Goal: Transaction & Acquisition: Purchase product/service

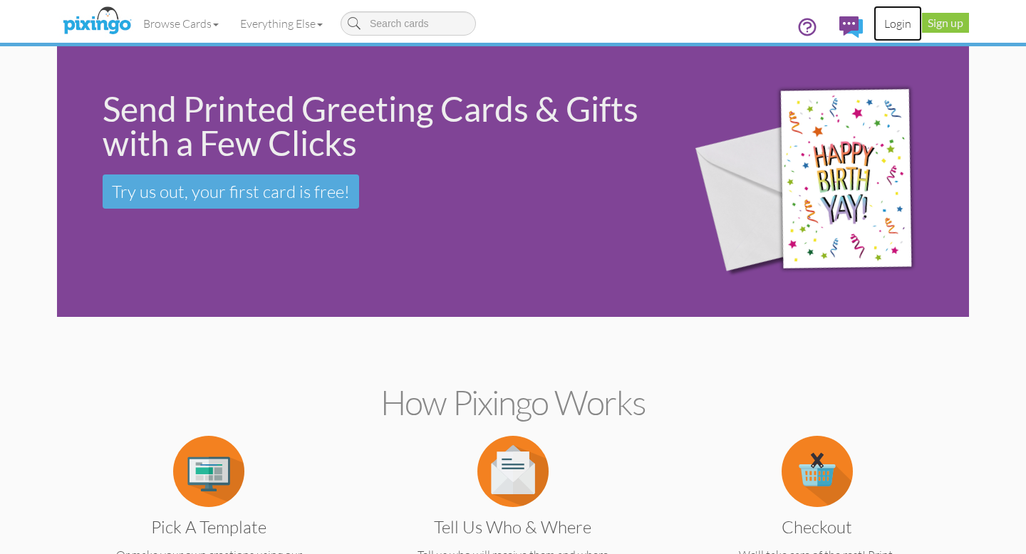
click at [899, 25] on link "Login" at bounding box center [898, 24] width 48 height 36
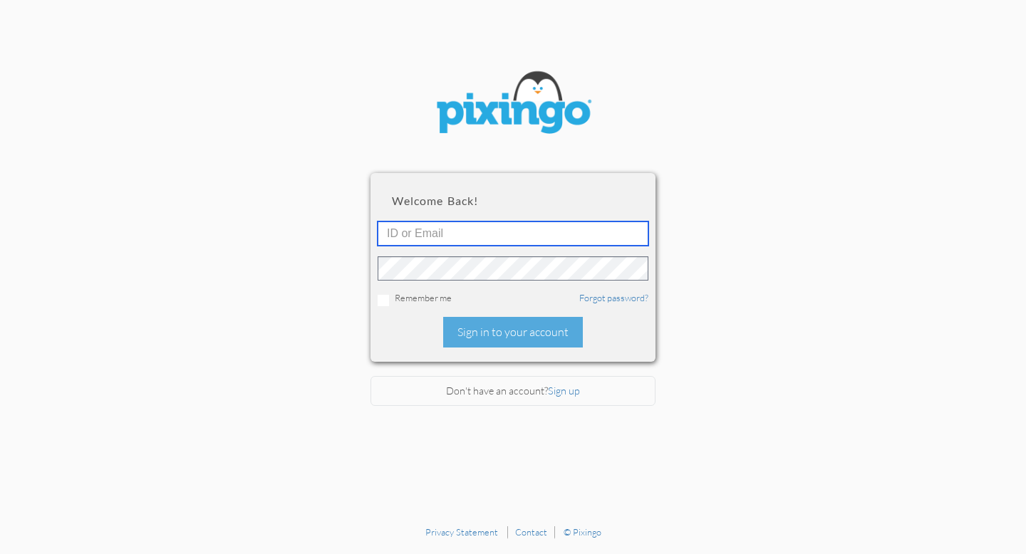
type input "Lallenavon0703@gmail.com"
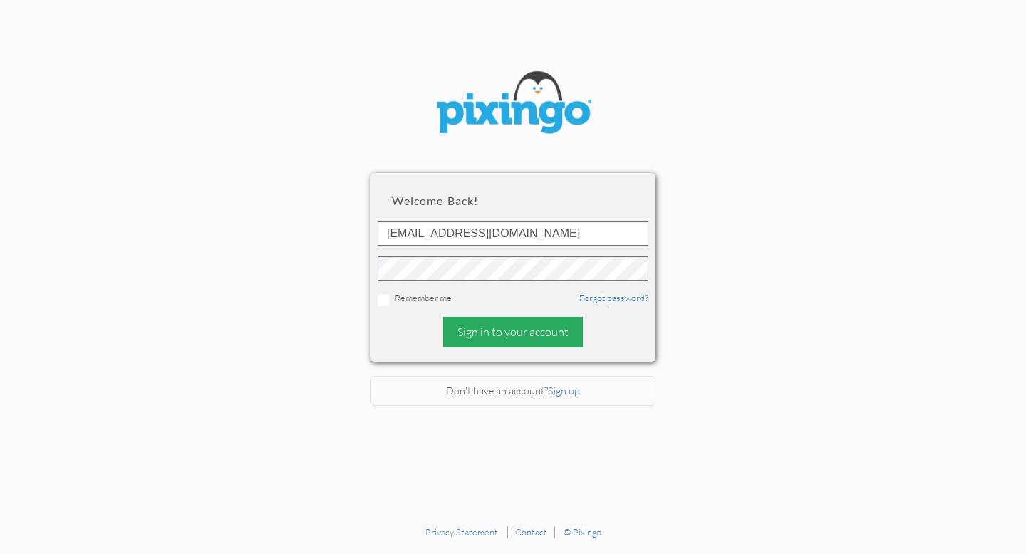
click at [499, 333] on div "Sign in to your account" at bounding box center [513, 332] width 140 height 31
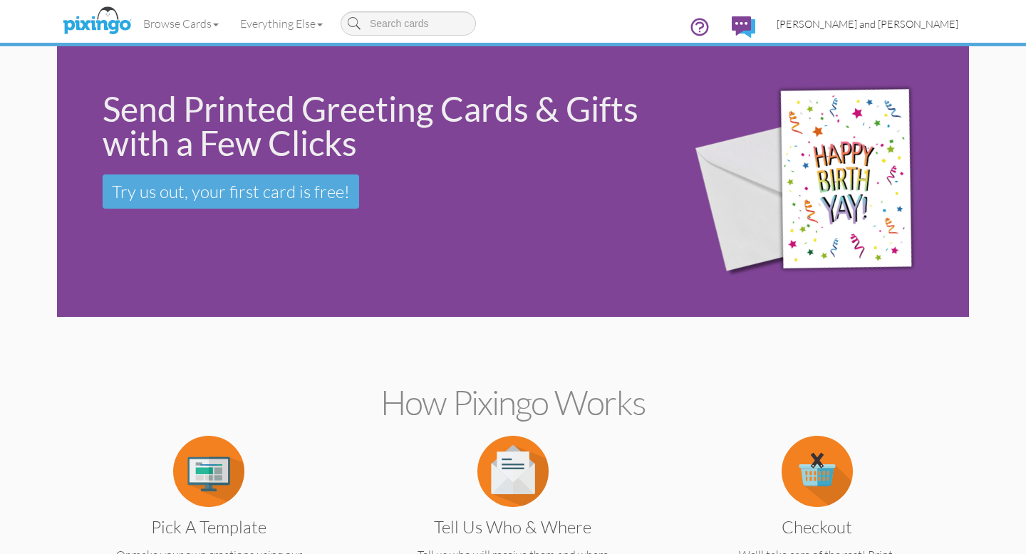
click at [904, 28] on span "[PERSON_NAME] and [PERSON_NAME]" at bounding box center [868, 24] width 182 height 12
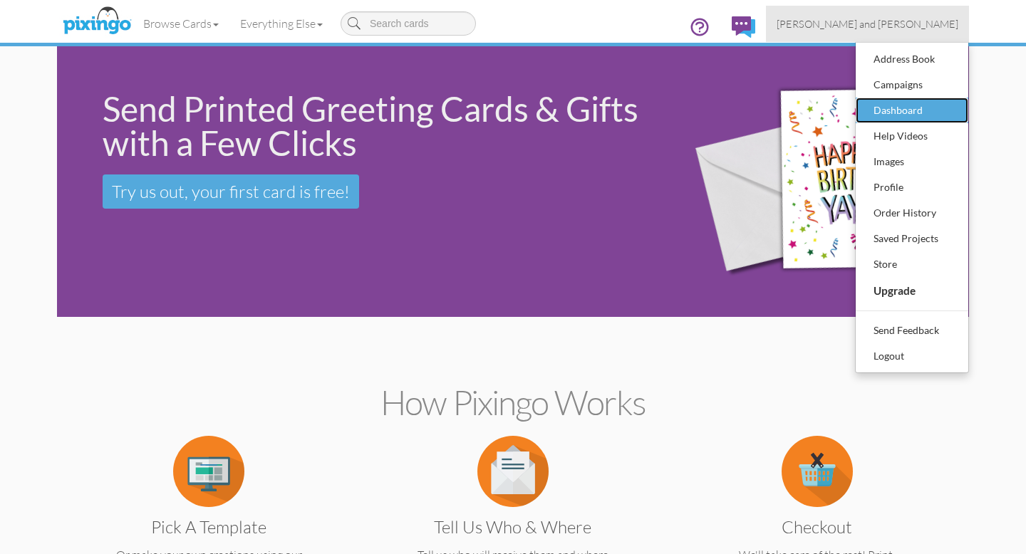
click at [891, 105] on div "Dashboard" at bounding box center [912, 110] width 84 height 21
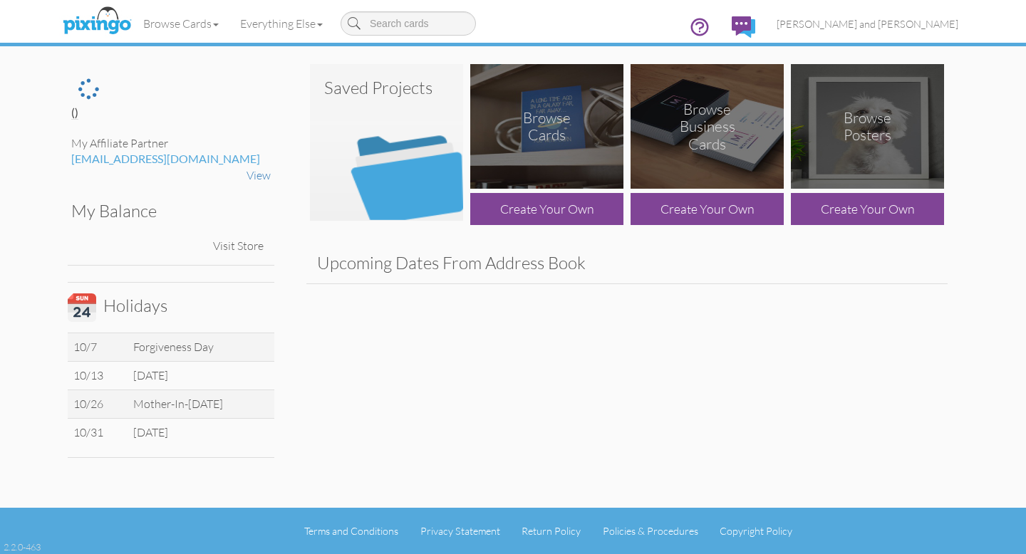
click at [397, 175] on img at bounding box center [386, 142] width 153 height 157
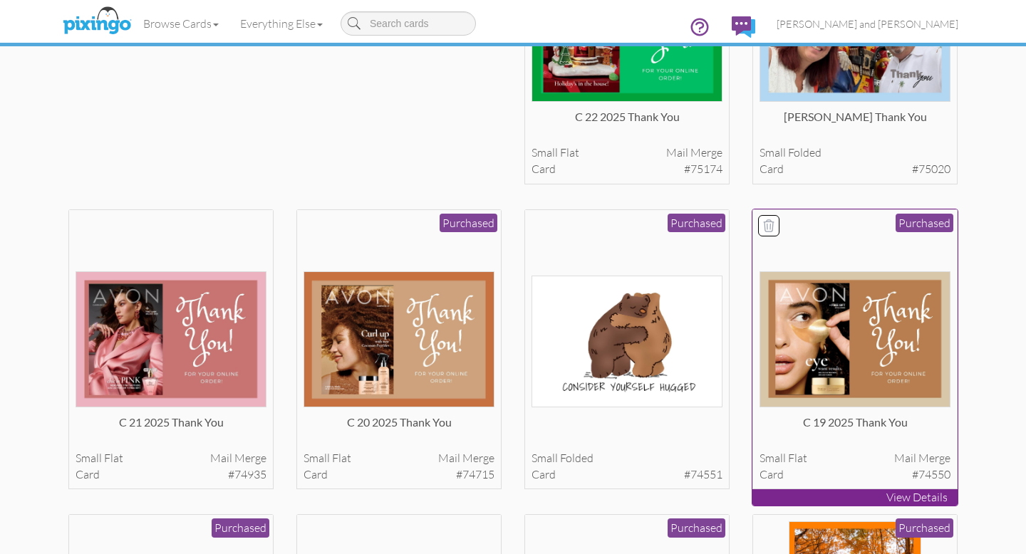
scroll to position [548, 0]
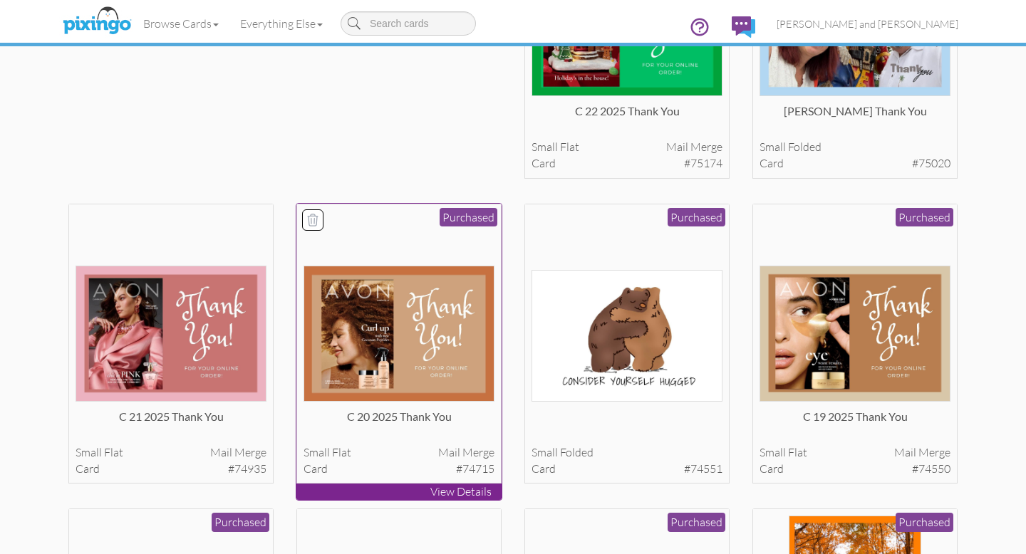
click at [393, 363] on img at bounding box center [400, 334] width 192 height 136
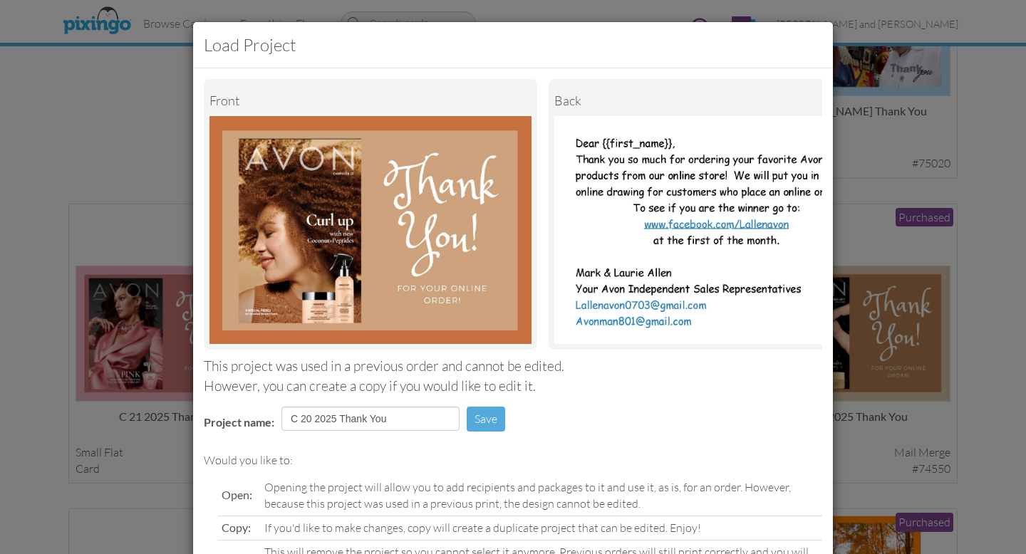
scroll to position [113, 0]
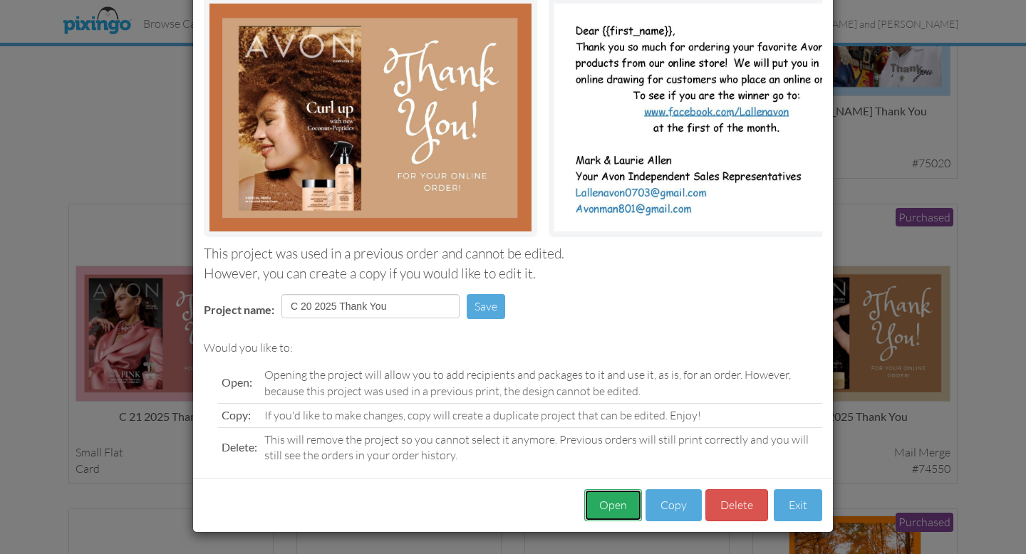
click at [616, 506] on button "Open" at bounding box center [613, 506] width 58 height 32
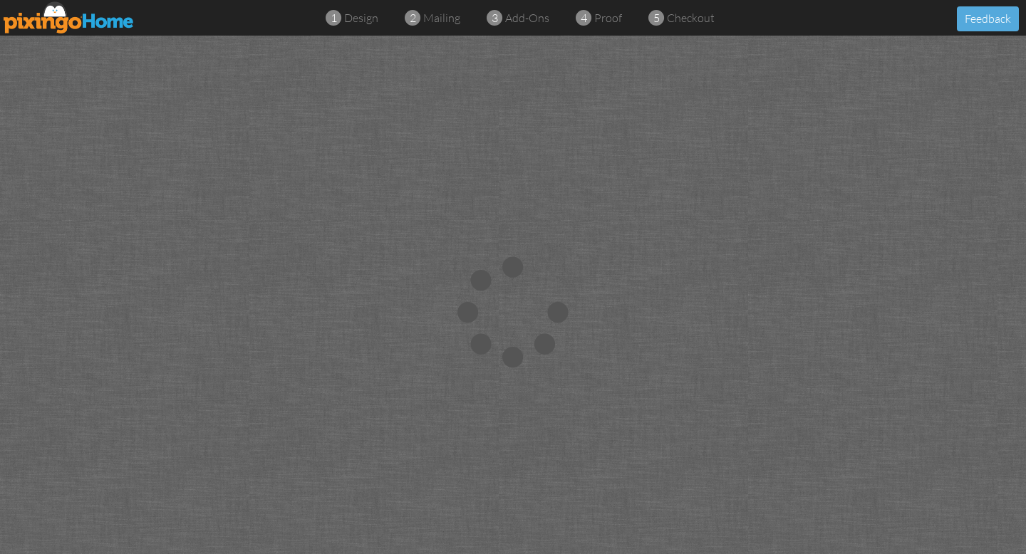
scroll to position [6, 0]
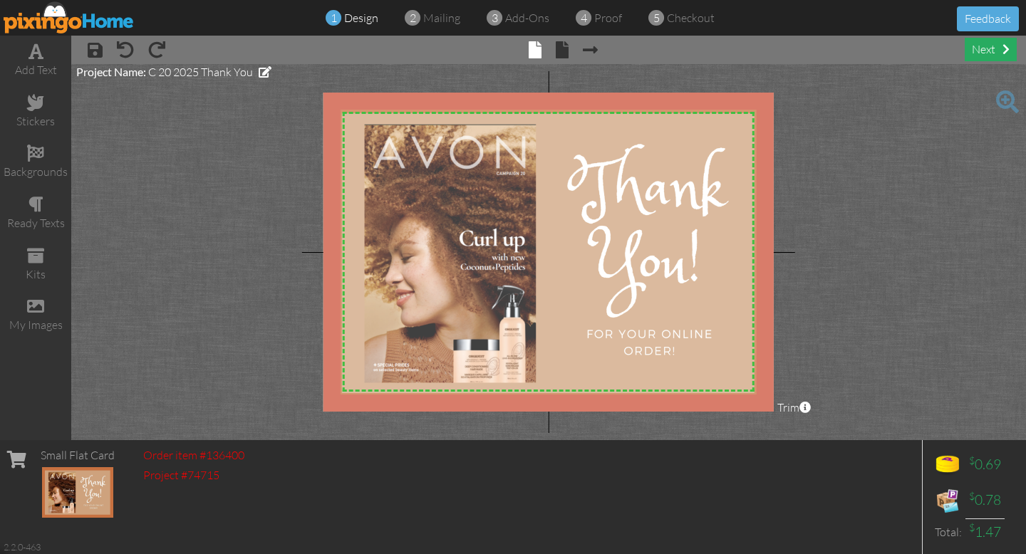
click at [985, 46] on div "next" at bounding box center [991, 50] width 52 height 24
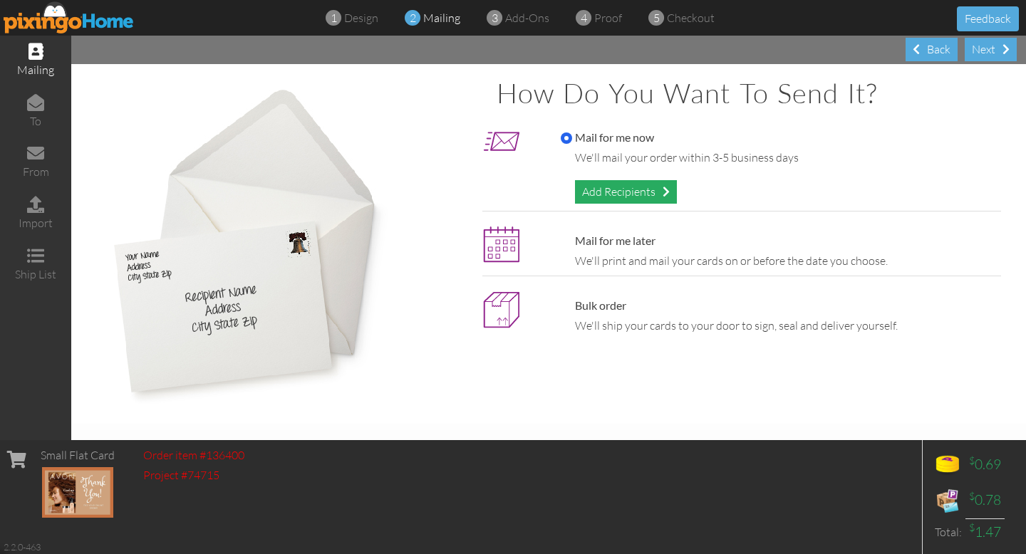
click at [621, 192] on div "Add Recipients" at bounding box center [626, 192] width 102 height 24
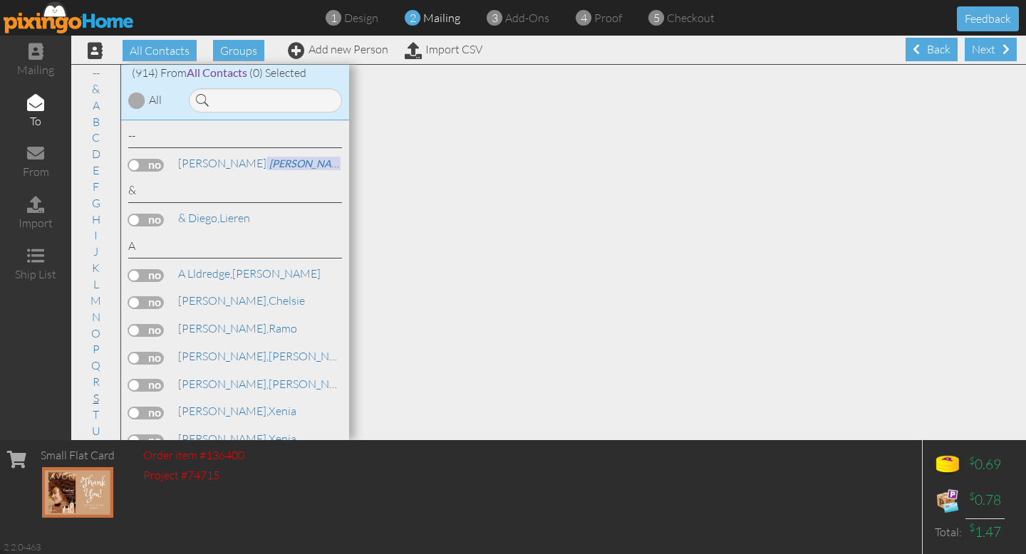
scroll to position [64, 0]
click at [95, 381] on link "V" at bounding box center [96, 382] width 21 height 17
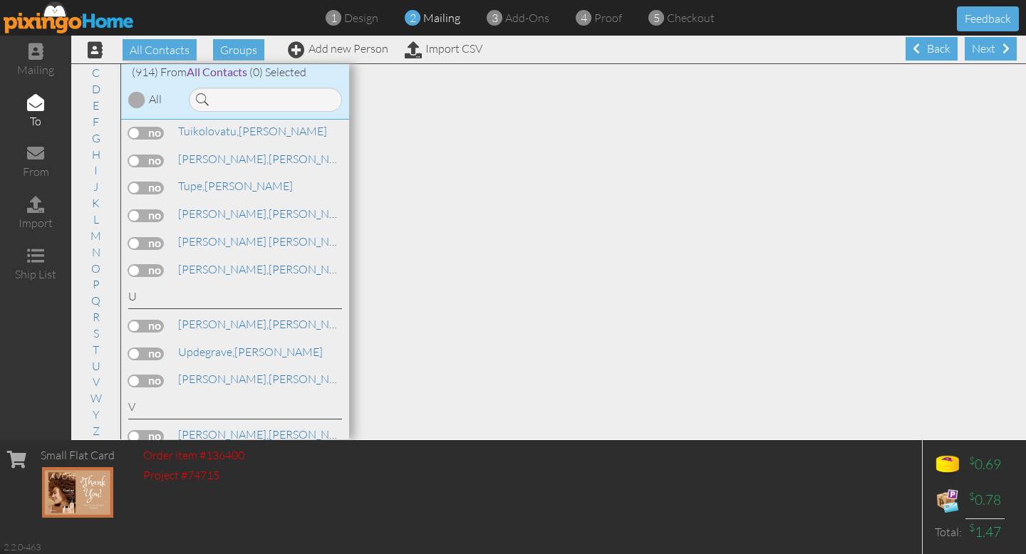
click at [0, 0] on input "checkbox" at bounding box center [0, 0] width 0 height 0
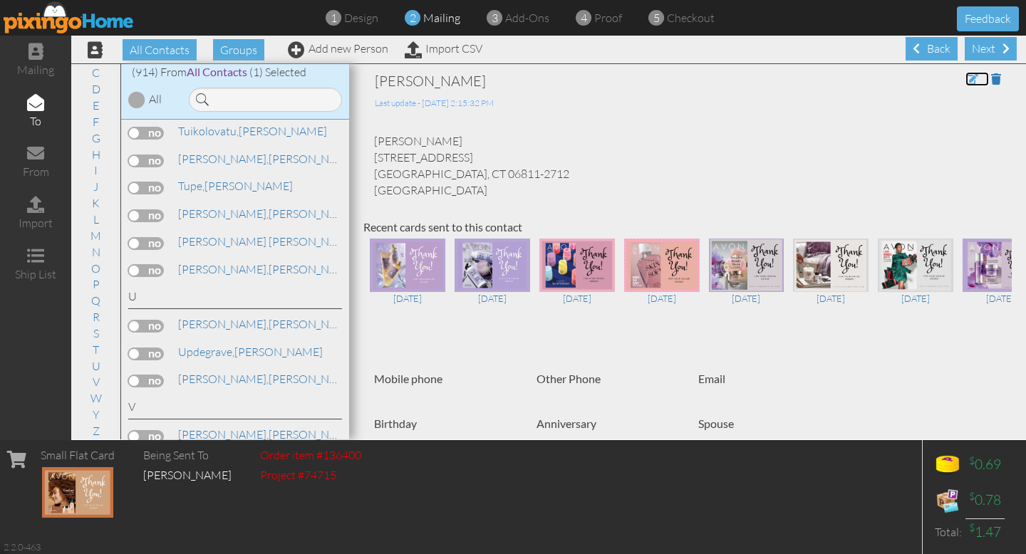
click at [970, 81] on span at bounding box center [972, 78] width 13 height 11
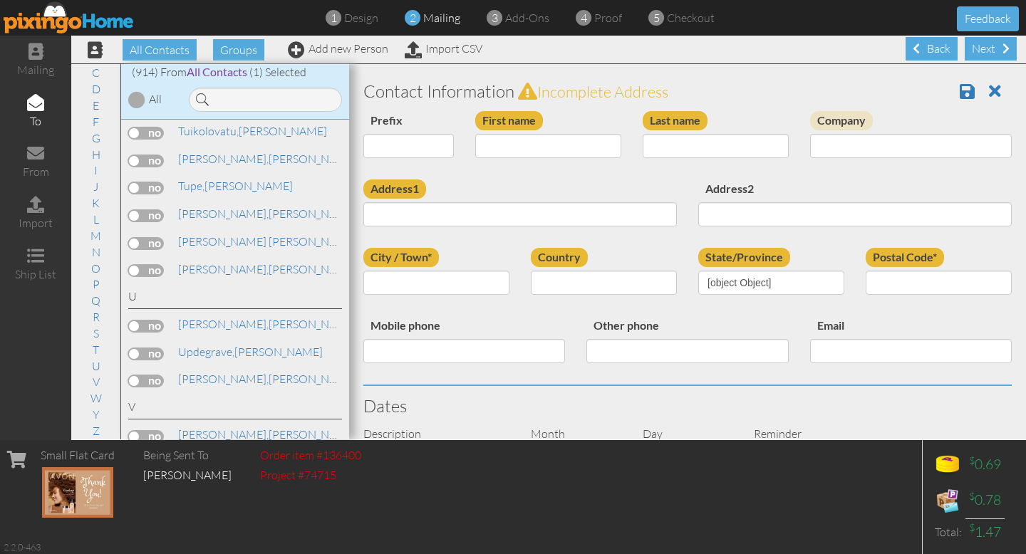
type input "[PERSON_NAME]"
type input "Vasquez"
type input "169 Middle River Rd"
type input "Danbury"
type input "06811-2712"
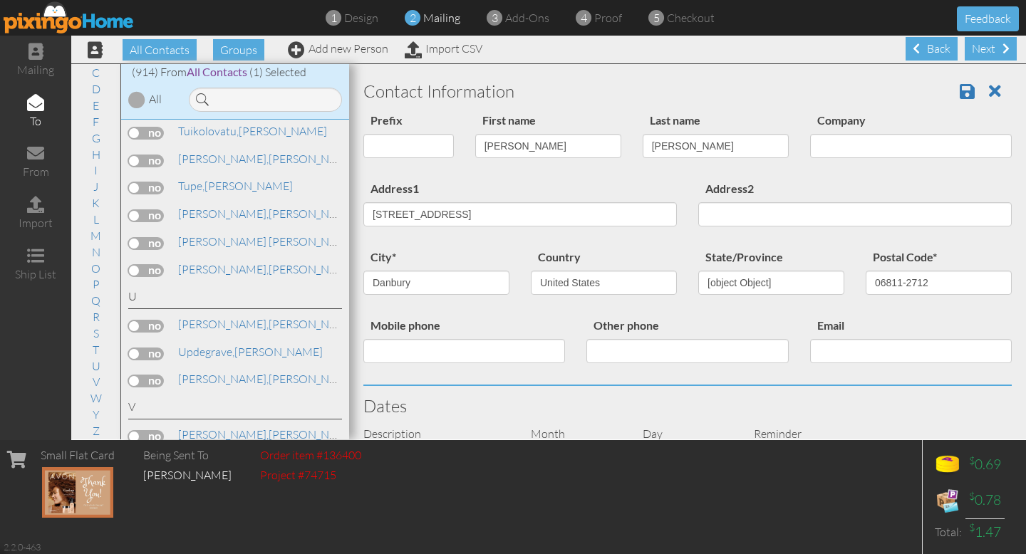
select select "object:4235"
select select "object:4480"
click at [477, 214] on input "169 Middle River Rd" at bounding box center [520, 214] width 314 height 24
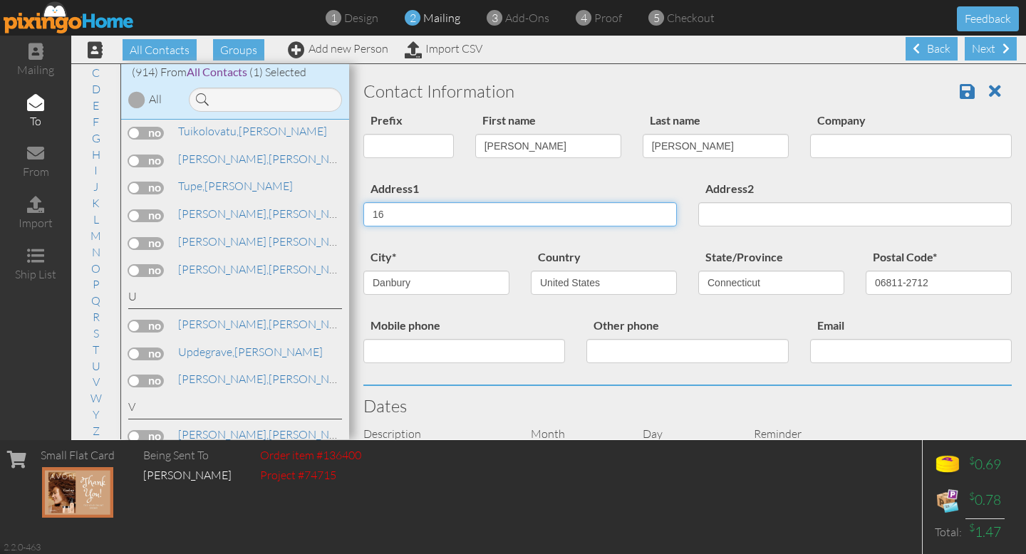
type input "1"
type input "[STREET_ADDRESS][PERSON_NAME]"
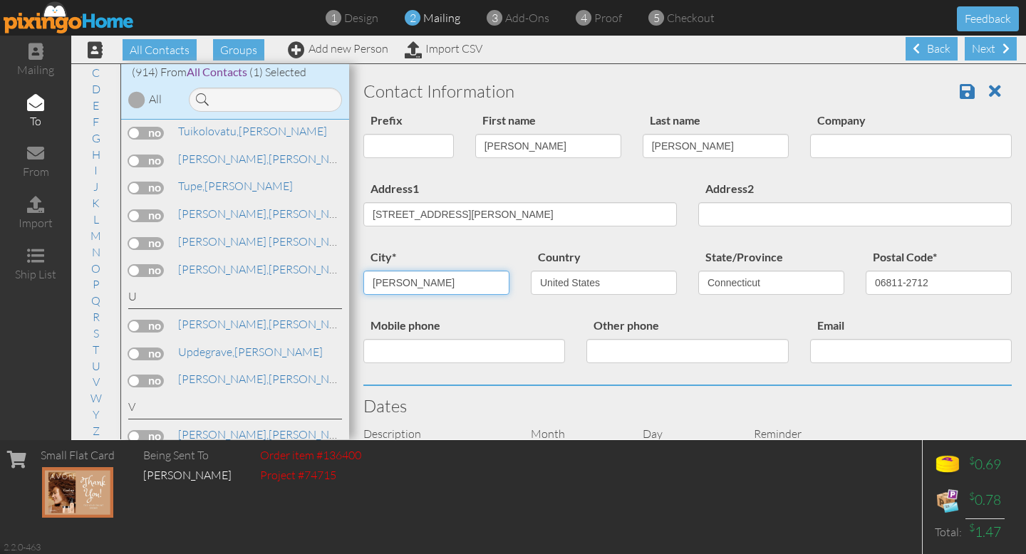
type input "[PERSON_NAME]"
select select "object:4518"
type input "88030-7328"
click at [968, 90] on span at bounding box center [967, 91] width 15 height 17
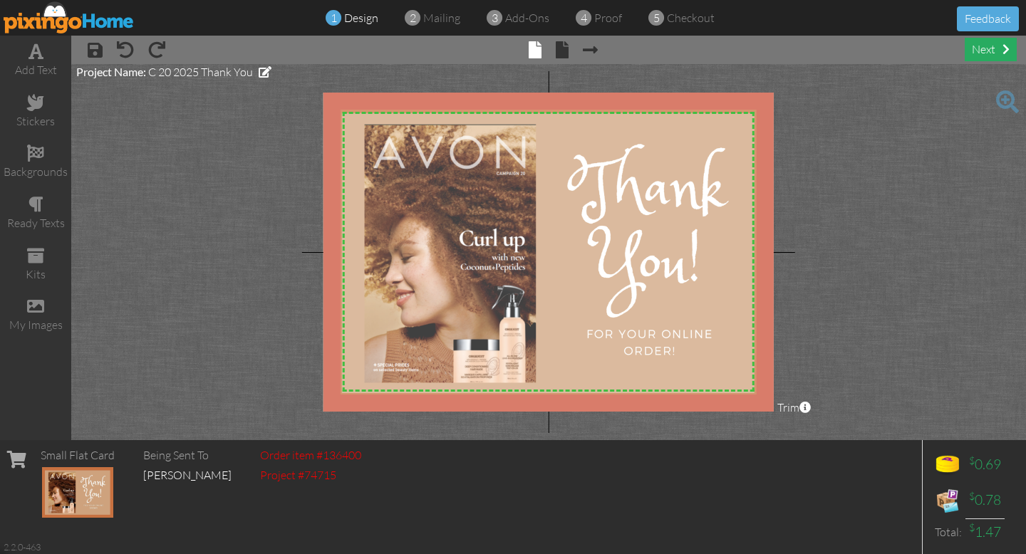
click at [1003, 46] on span at bounding box center [1006, 48] width 7 height 11
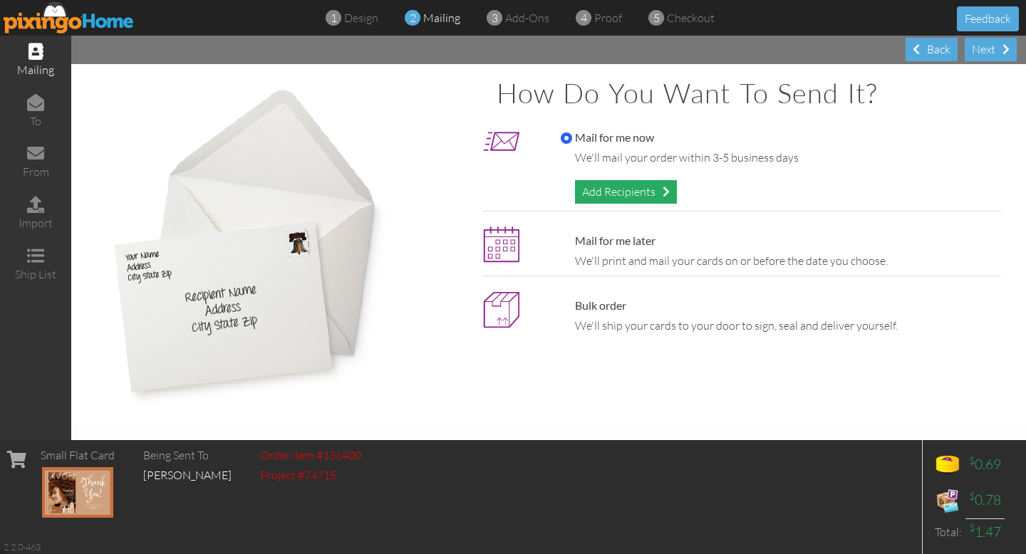
click at [659, 196] on div "Add Recipients" at bounding box center [626, 192] width 102 height 24
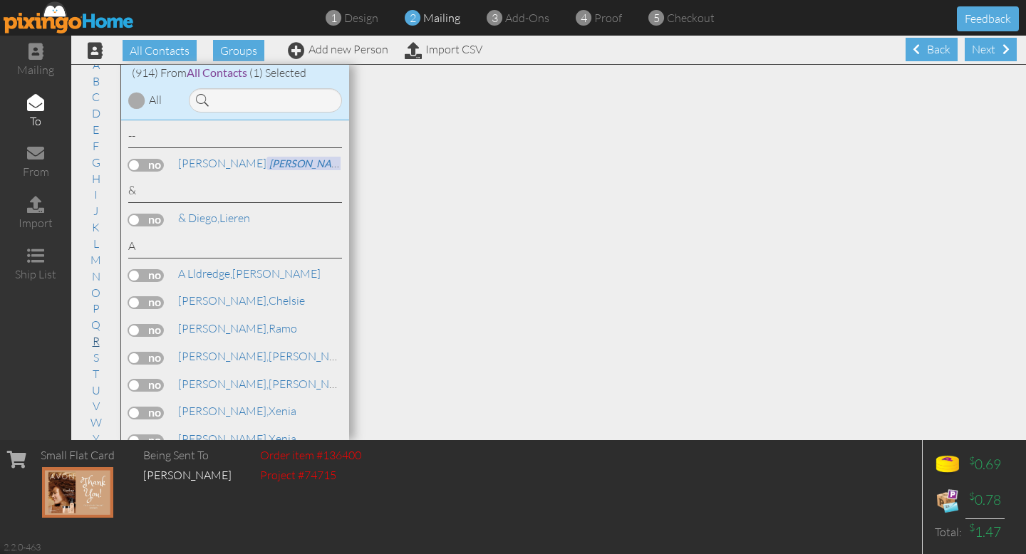
scroll to position [58, 0]
click at [98, 389] on link "V" at bounding box center [96, 389] width 21 height 17
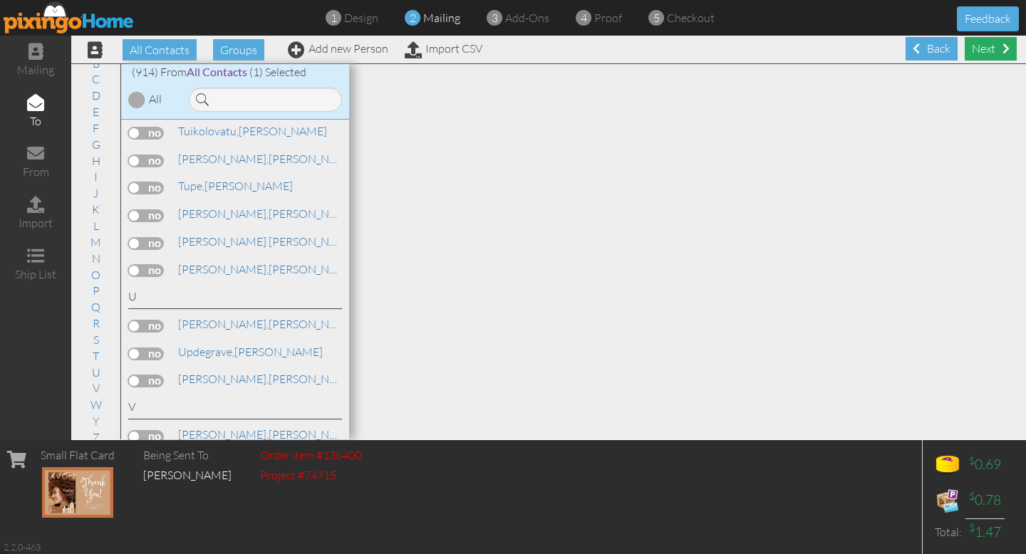
click at [985, 53] on div "Next" at bounding box center [991, 49] width 52 height 24
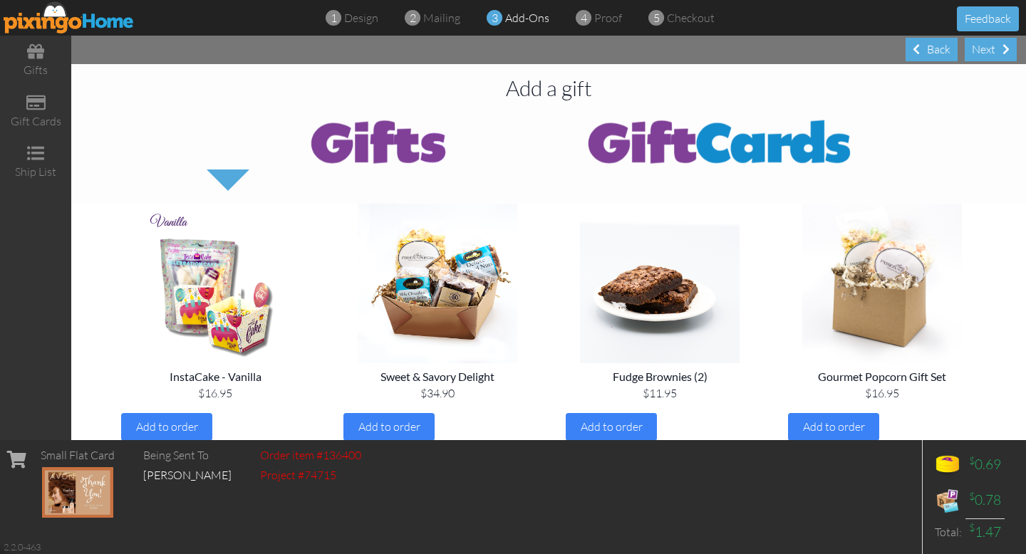
click at [985, 53] on div "Next" at bounding box center [991, 50] width 52 height 24
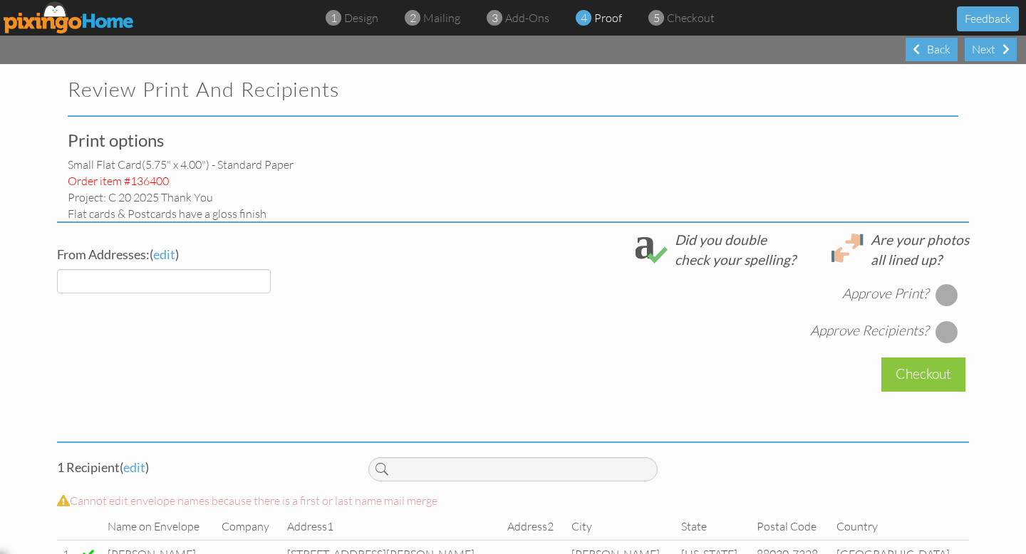
select select "object:3113"
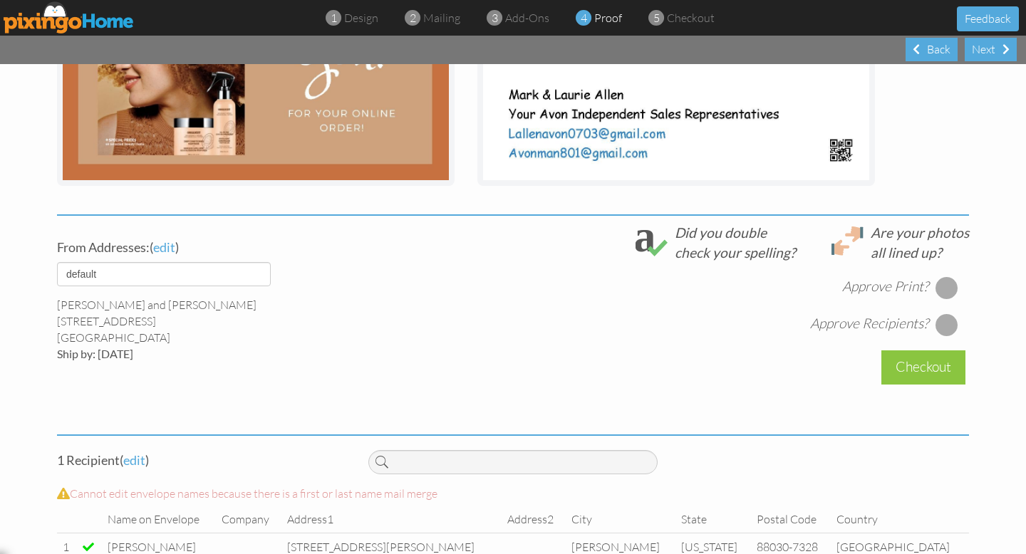
scroll to position [417, 0]
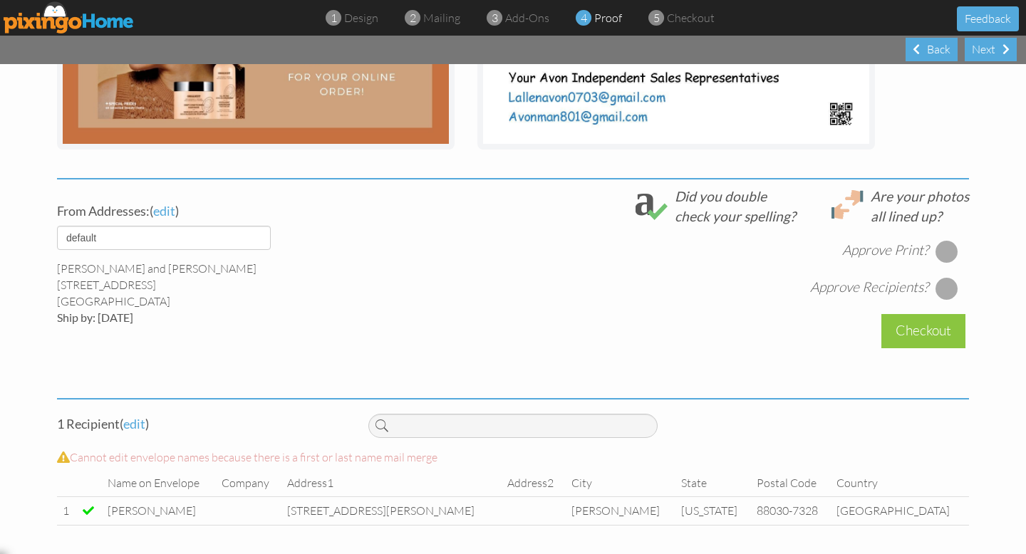
click at [952, 247] on div at bounding box center [947, 251] width 23 height 23
click at [945, 293] on div at bounding box center [947, 288] width 23 height 23
click at [933, 321] on div "Checkout" at bounding box center [923, 330] width 84 height 33
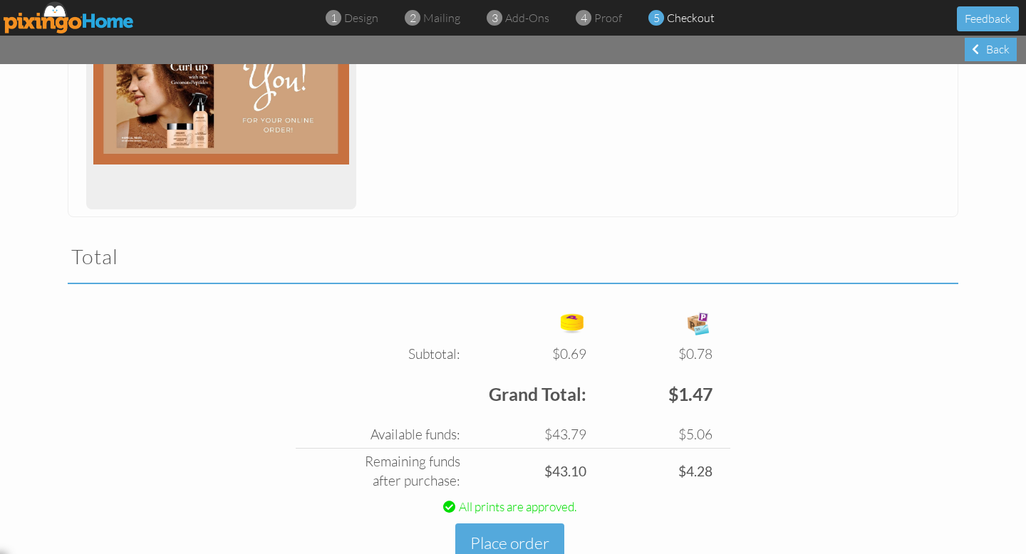
scroll to position [350, 0]
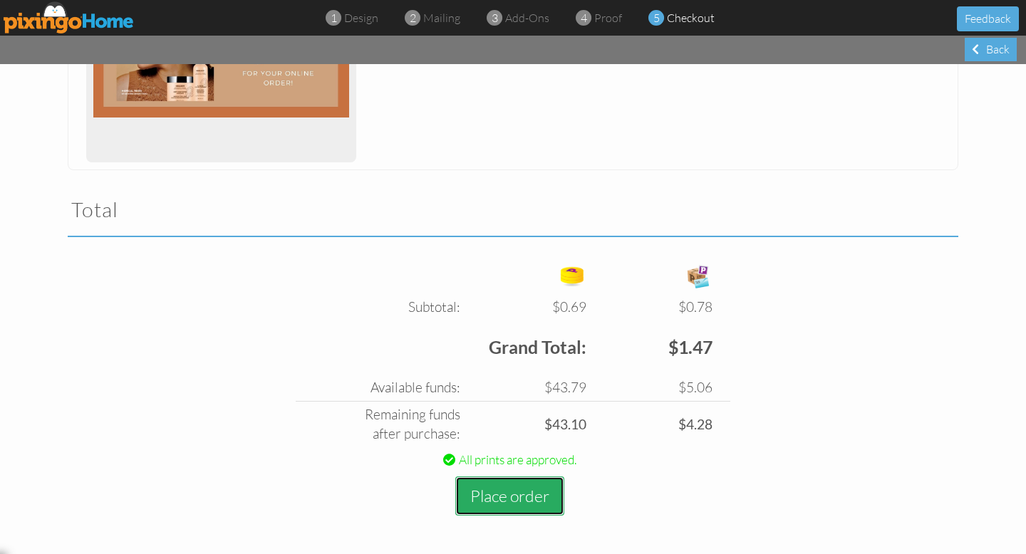
click at [532, 487] on button "Place order" at bounding box center [509, 496] width 109 height 39
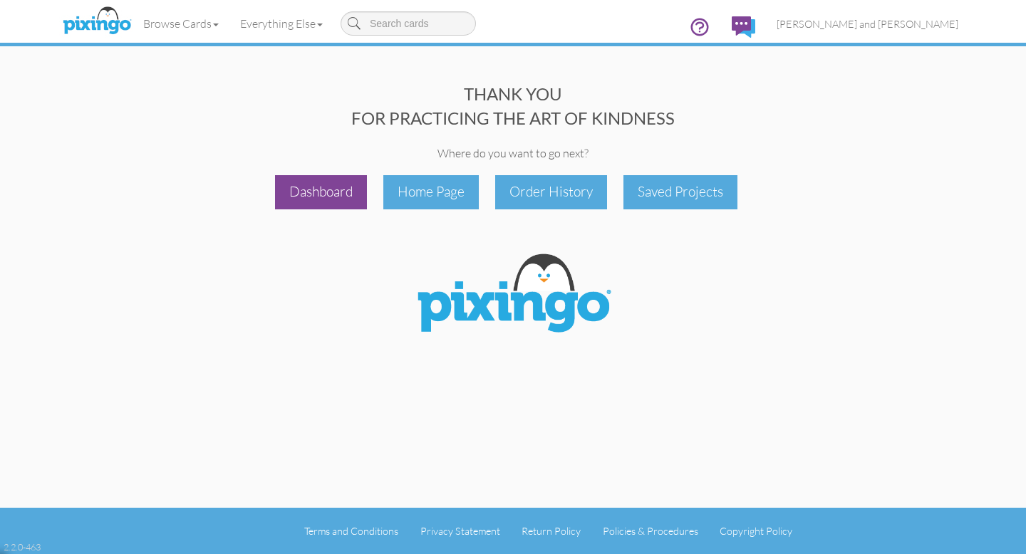
click at [318, 189] on div "Dashboard" at bounding box center [321, 191] width 92 height 33
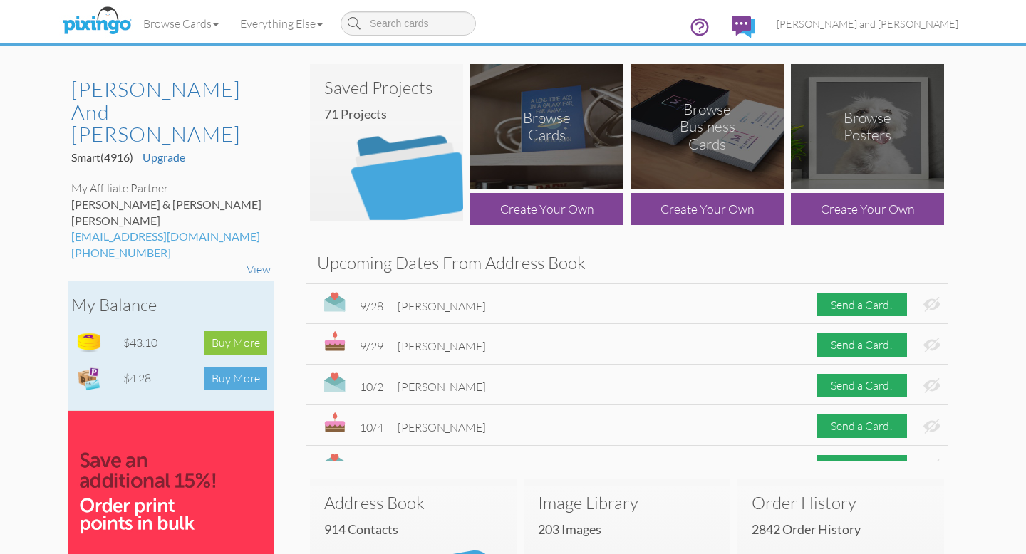
click at [230, 367] on div "Buy More" at bounding box center [236, 379] width 63 height 24
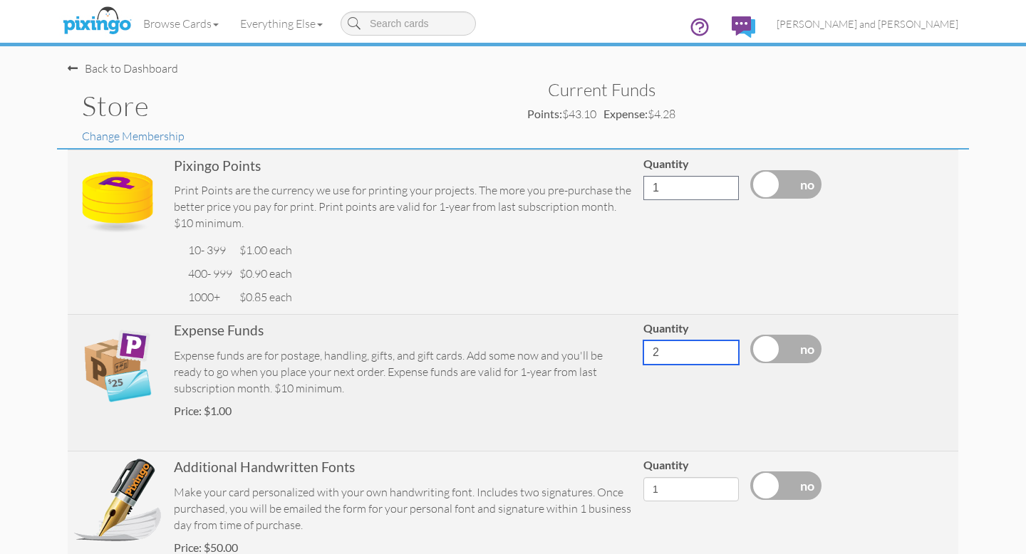
click at [724, 349] on input "2" at bounding box center [690, 353] width 95 height 24
click at [724, 349] on input "3" at bounding box center [690, 353] width 95 height 24
click at [724, 349] on input "4" at bounding box center [690, 353] width 95 height 24
click at [724, 349] on input "5" at bounding box center [690, 353] width 95 height 24
click at [724, 349] on input "6" at bounding box center [690, 353] width 95 height 24
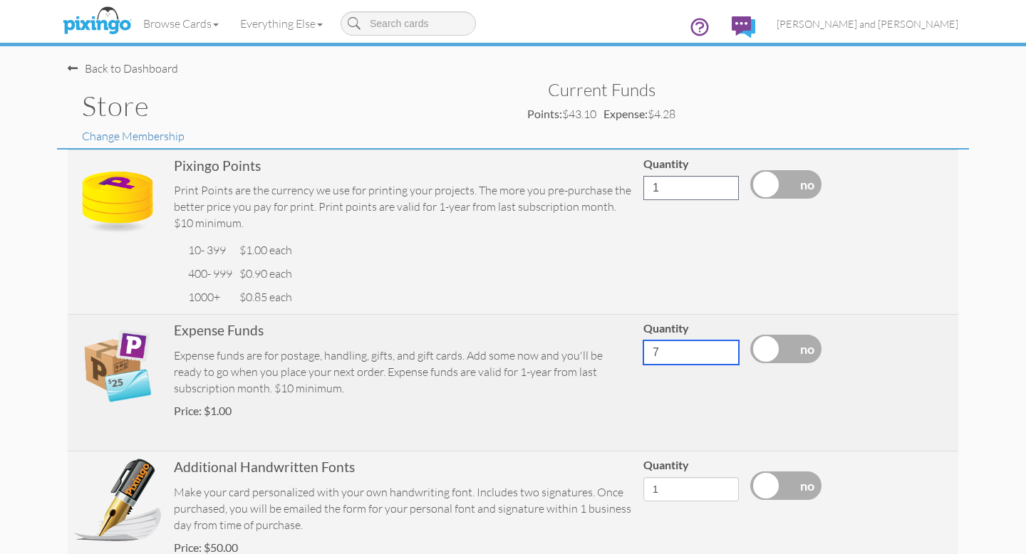
click at [724, 349] on input "7" at bounding box center [690, 353] width 95 height 24
click at [724, 349] on input "8" at bounding box center [690, 353] width 95 height 24
click at [724, 349] on input "9" at bounding box center [690, 353] width 95 height 24
click at [724, 349] on input "10" at bounding box center [690, 353] width 95 height 24
click at [724, 349] on input "11" at bounding box center [690, 353] width 95 height 24
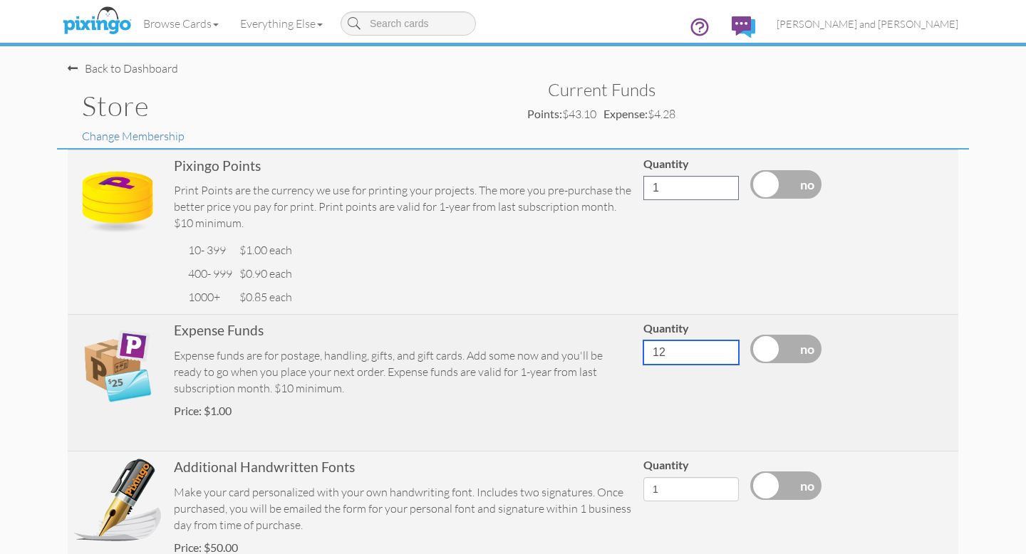
click at [724, 349] on input "12" at bounding box center [690, 353] width 95 height 24
click at [724, 349] on input "13" at bounding box center [690, 353] width 95 height 24
click at [724, 349] on input "14" at bounding box center [690, 353] width 95 height 24
click at [724, 349] on input "15" at bounding box center [690, 353] width 95 height 24
click at [724, 349] on input "16" at bounding box center [690, 353] width 95 height 24
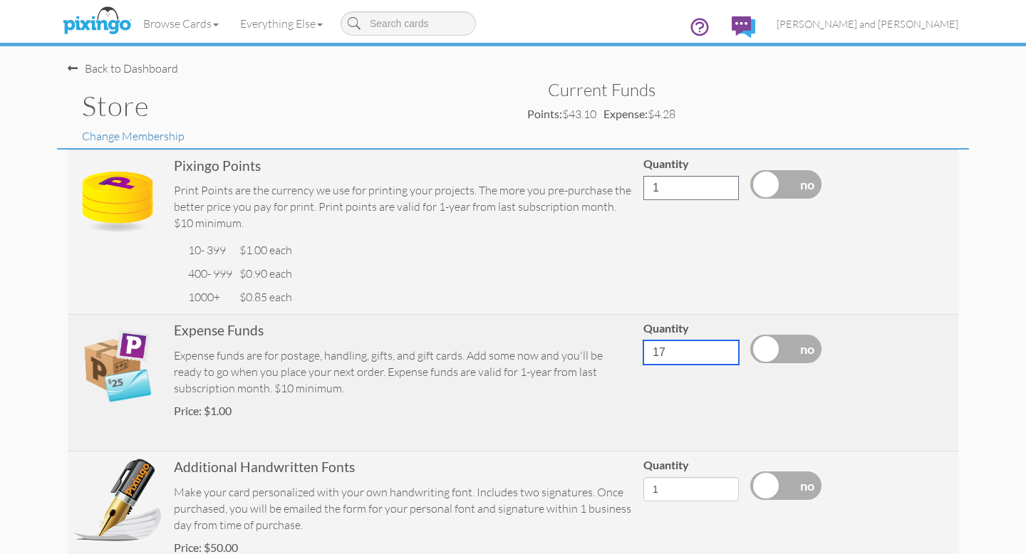
click at [724, 349] on input "17" at bounding box center [690, 353] width 95 height 24
click at [724, 349] on input "18" at bounding box center [690, 353] width 95 height 24
click at [724, 349] on input "19" at bounding box center [690, 353] width 95 height 24
click at [724, 349] on input "20" at bounding box center [690, 353] width 95 height 24
click at [724, 349] on input "21" at bounding box center [690, 353] width 95 height 24
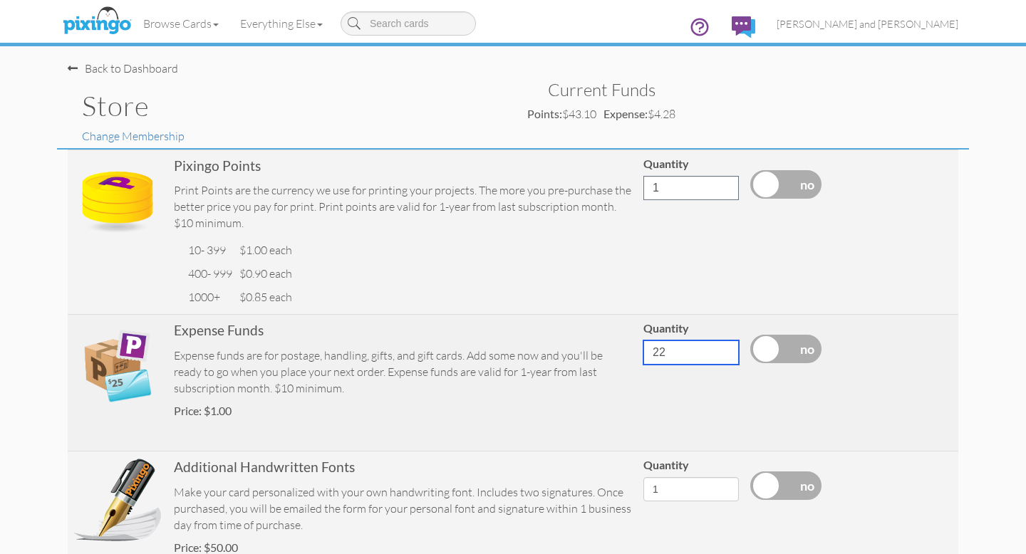
click at [724, 349] on input "22" at bounding box center [690, 353] width 95 height 24
click at [724, 349] on input "23" at bounding box center [690, 353] width 95 height 24
click at [724, 349] on input "24" at bounding box center [690, 353] width 95 height 24
click at [724, 349] on input "25" at bounding box center [690, 353] width 95 height 24
click at [724, 349] on input "26" at bounding box center [690, 353] width 95 height 24
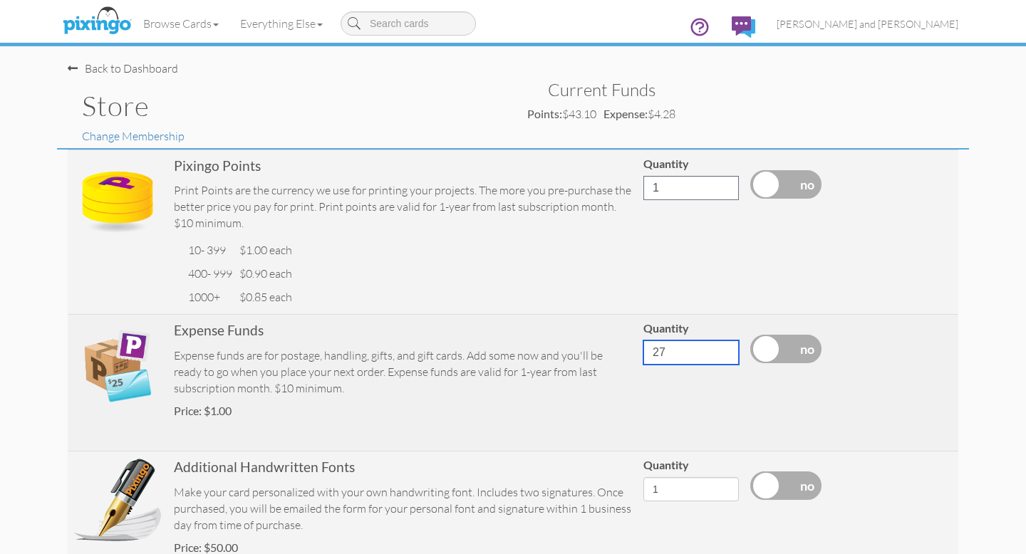
click at [724, 349] on input "27" at bounding box center [690, 353] width 95 height 24
click at [724, 349] on input "28" at bounding box center [690, 353] width 95 height 24
click at [724, 349] on input "29" at bounding box center [690, 353] width 95 height 24
type input "30"
click at [724, 349] on input "30" at bounding box center [690, 353] width 95 height 24
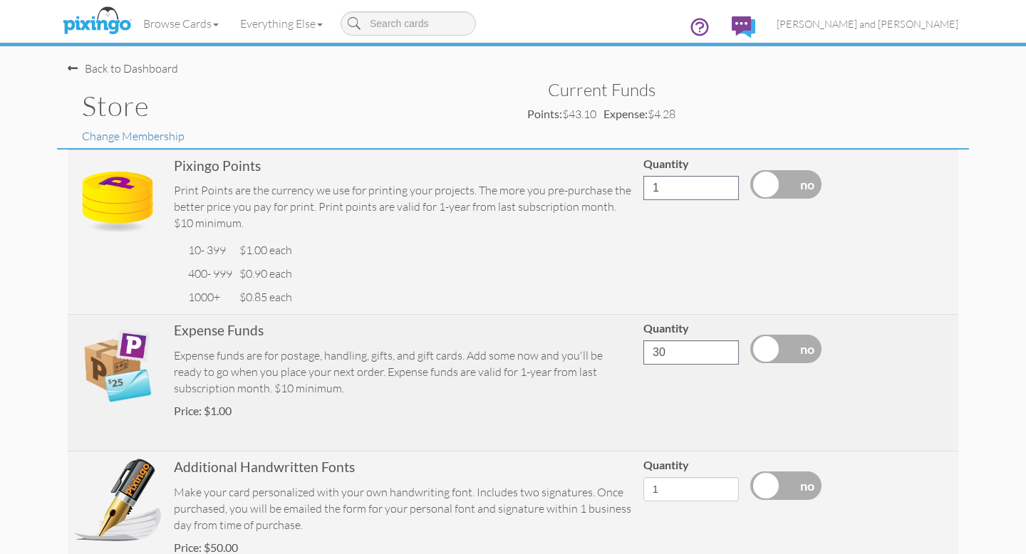
click at [769, 350] on label at bounding box center [785, 349] width 71 height 29
click at [0, 0] on input "checkbox" at bounding box center [0, 0] width 0 height 0
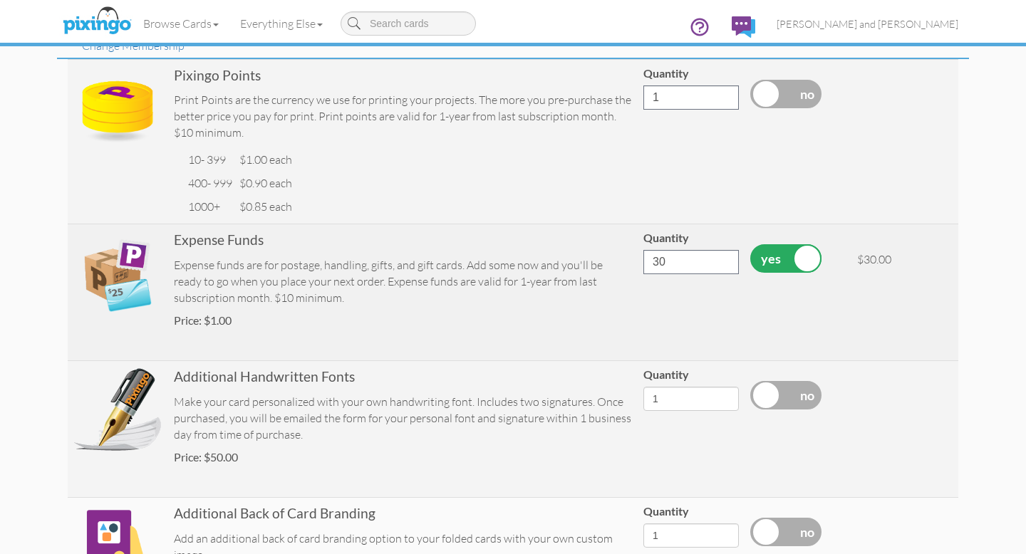
scroll to position [477, 0]
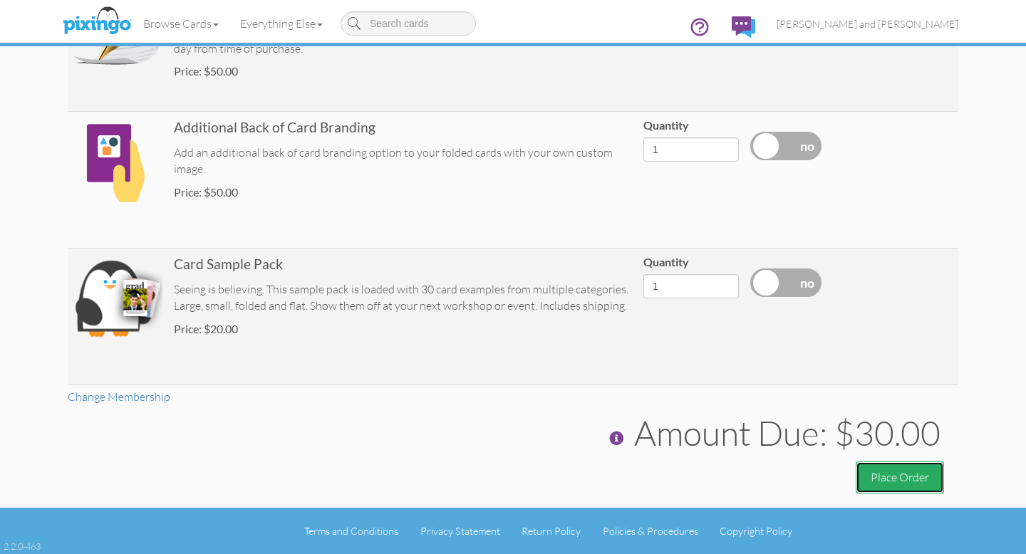
click at [885, 480] on button "Place Order" at bounding box center [900, 478] width 88 height 32
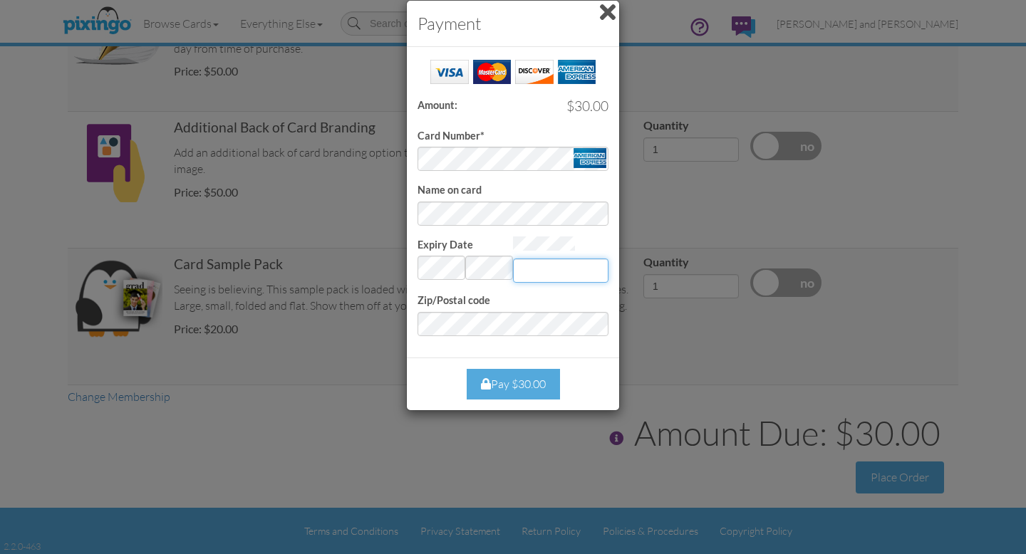
click at [550, 269] on input "Expiry Date" at bounding box center [560, 271] width 95 height 24
type input "2652"
click at [685, 340] on div "Payment Success! Amount: $30.00 Card Number* Name on card Expiry Date Invalid m…" at bounding box center [513, 277] width 1026 height 554
click at [527, 381] on div "Pay $30.00" at bounding box center [513, 384] width 93 height 31
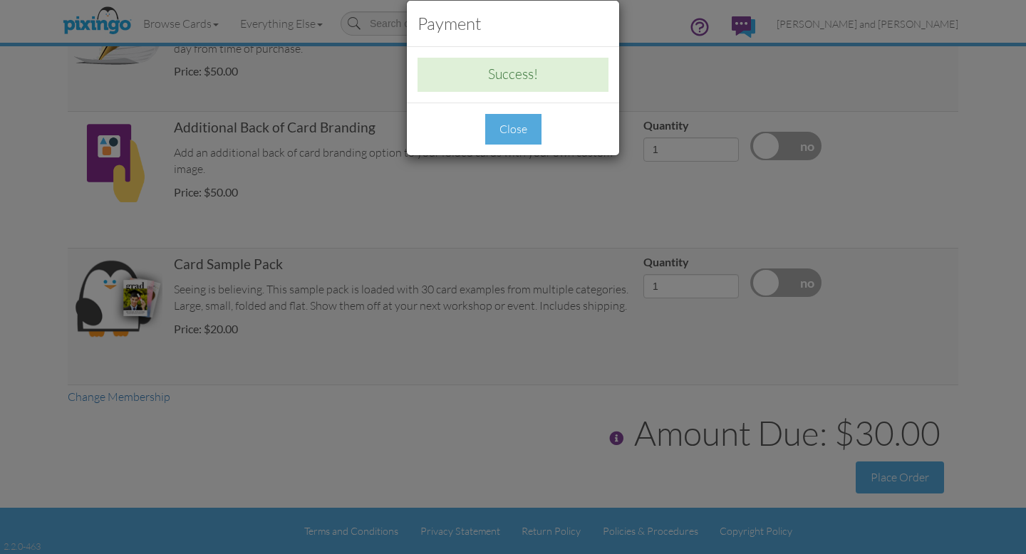
click at [507, 128] on div "Close" at bounding box center [513, 129] width 56 height 31
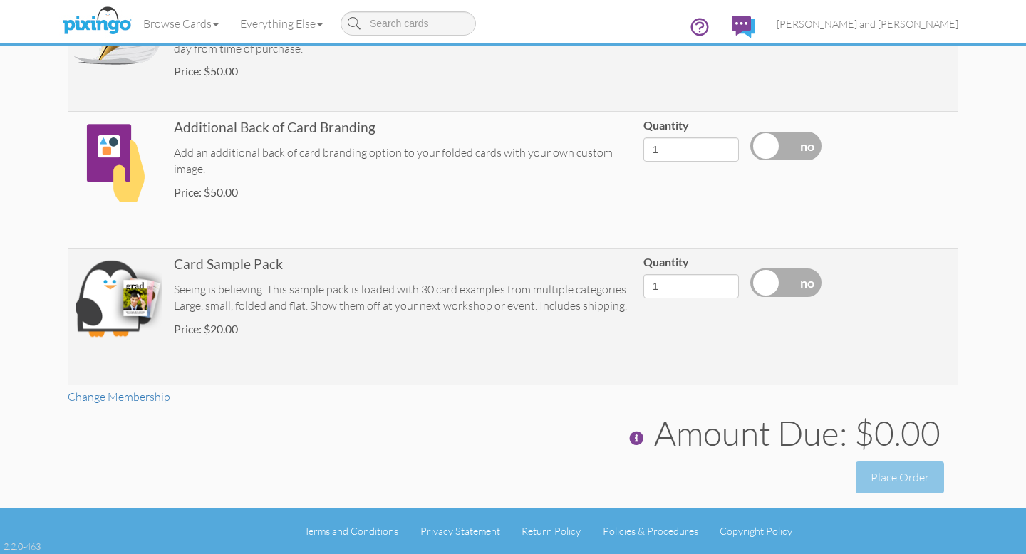
scroll to position [0, 0]
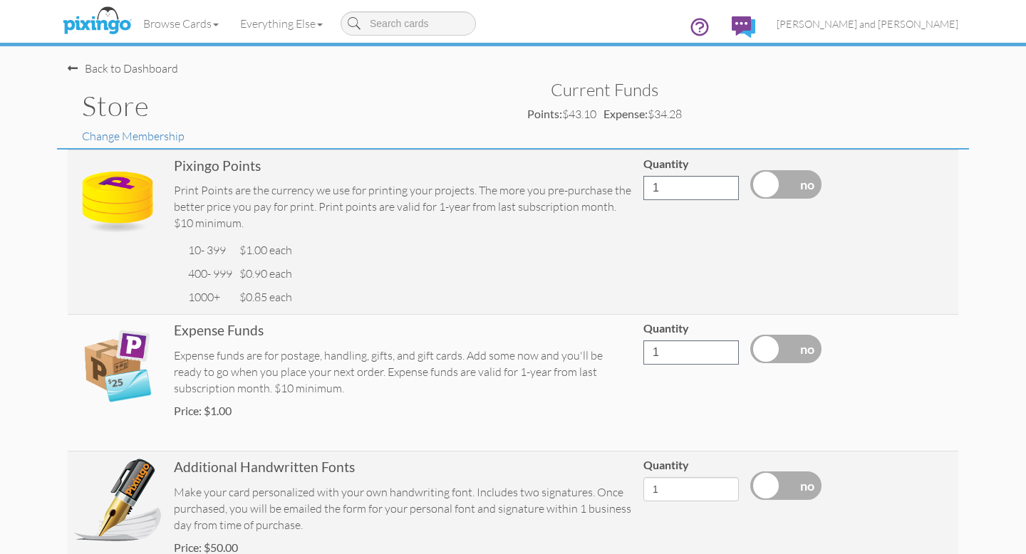
click at [98, 65] on div "Back to Dashboard" at bounding box center [123, 69] width 110 height 16
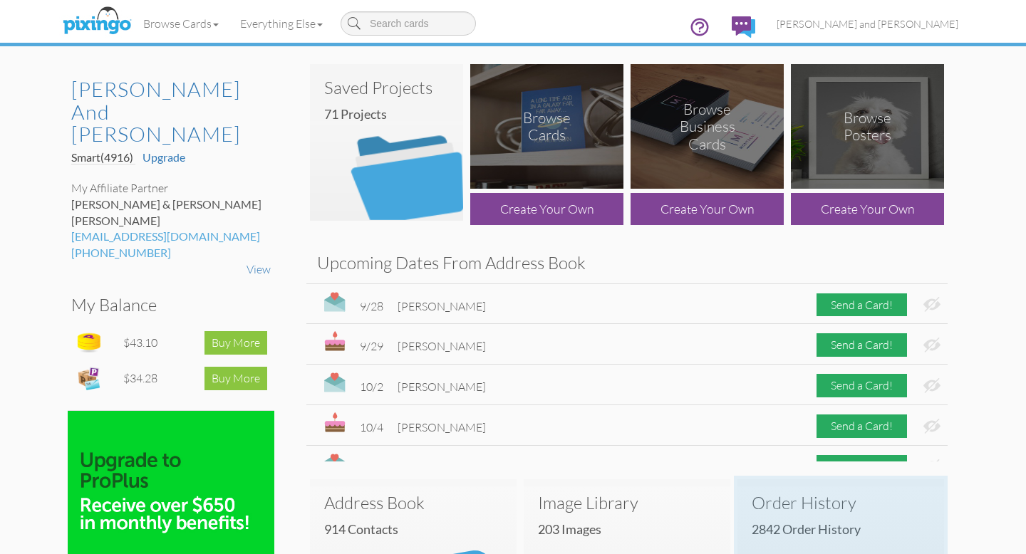
click at [803, 498] on h3 "Order History" at bounding box center [841, 503] width 178 height 19
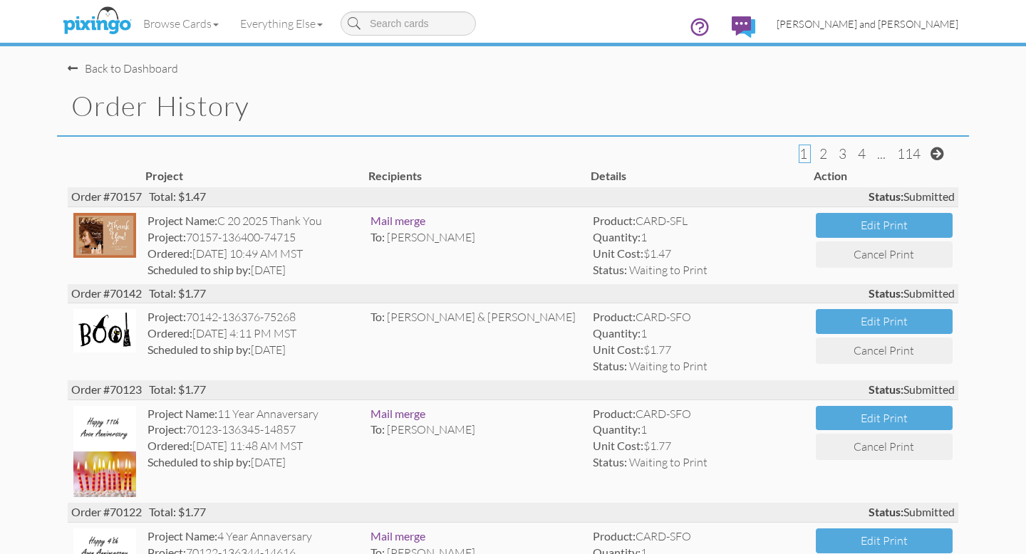
click at [914, 19] on span "[PERSON_NAME] and [PERSON_NAME]" at bounding box center [868, 24] width 182 height 12
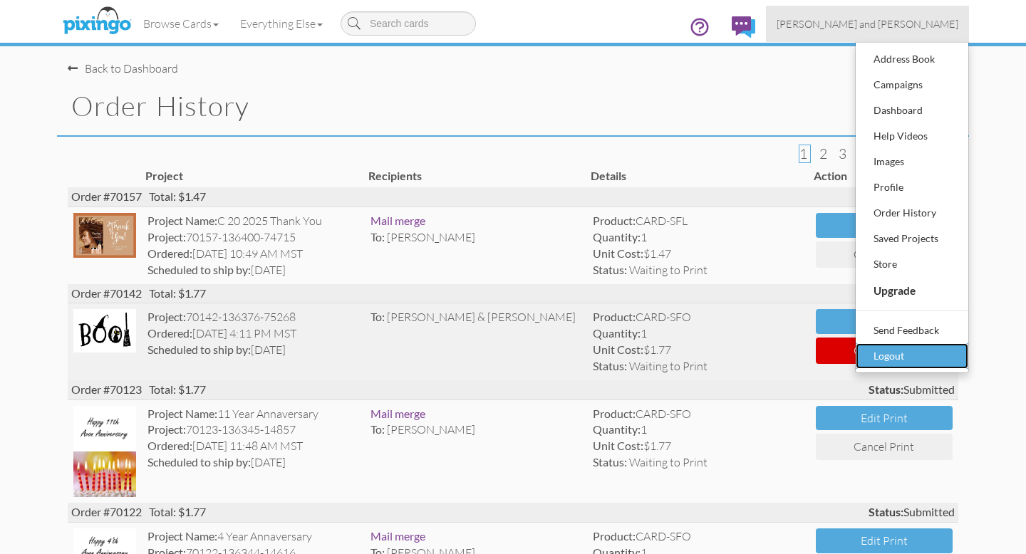
click at [894, 355] on div "Logout" at bounding box center [912, 356] width 84 height 21
